Goal: Find specific page/section: Find specific page/section

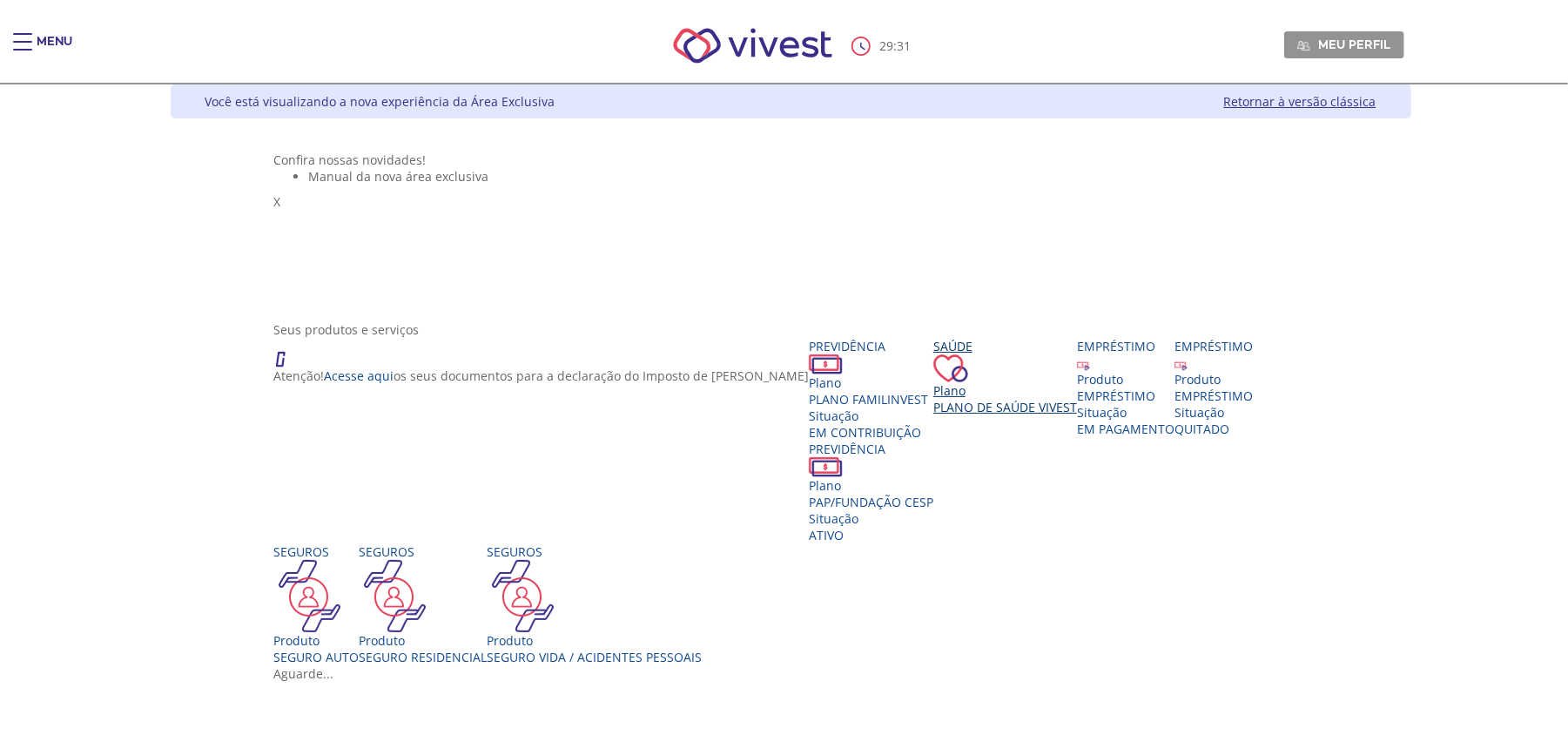
click at [1077, 415] on div "Saúde Plano Plano de Saúde VIVEST" at bounding box center [1006, 377] width 144 height 77
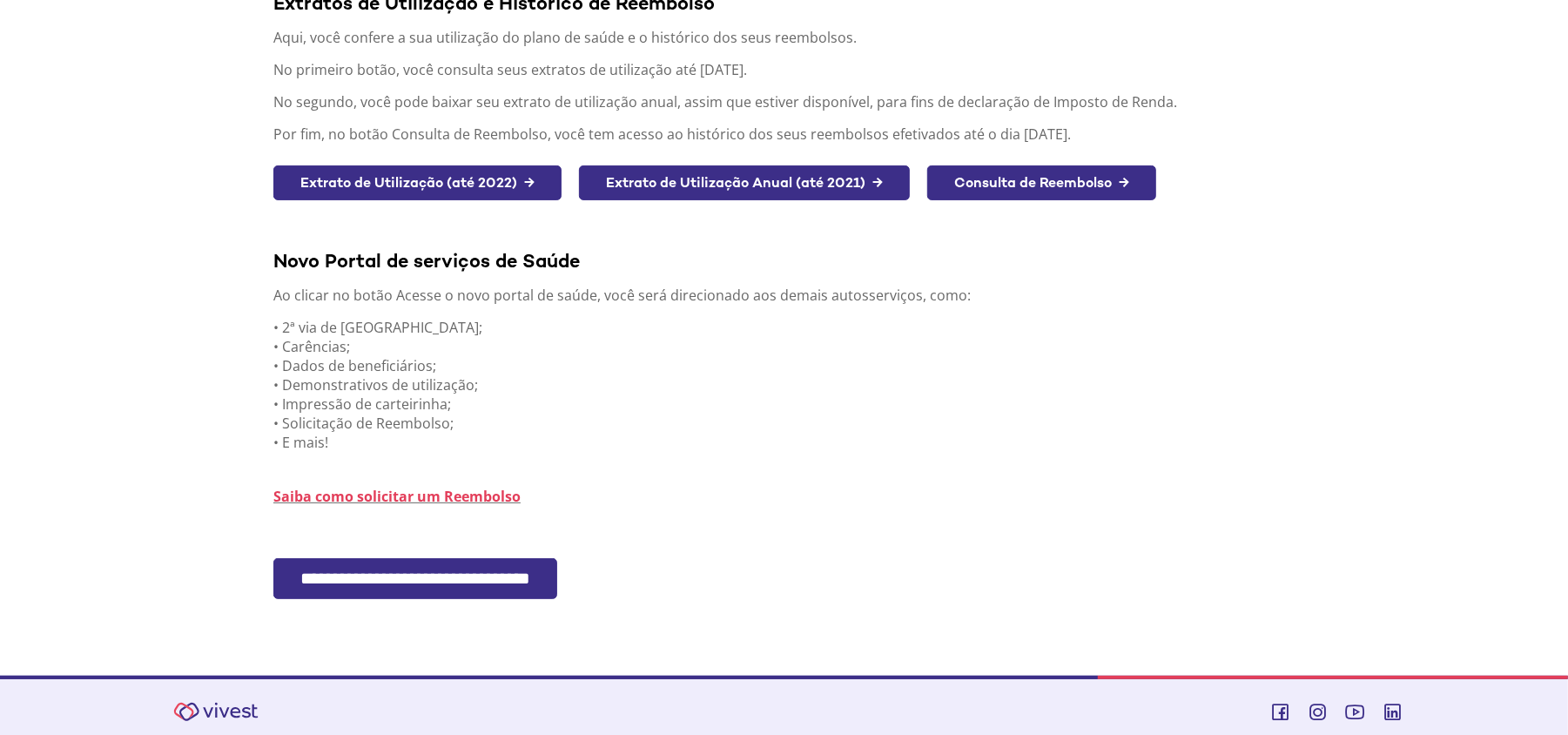
scroll to position [269, 0]
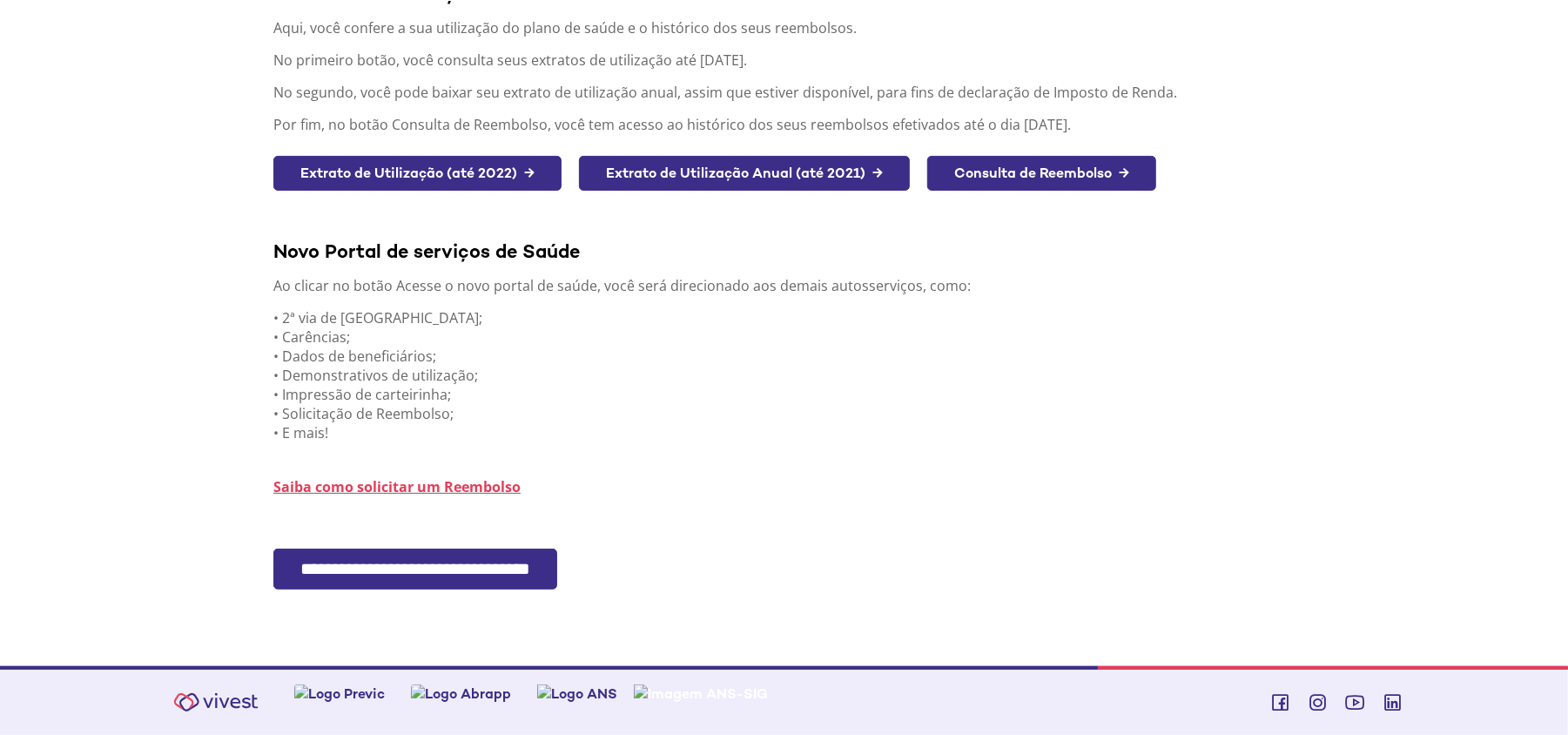
click at [457, 568] on input "**********" at bounding box center [415, 569] width 284 height 41
